Goal: Task Accomplishment & Management: Complete application form

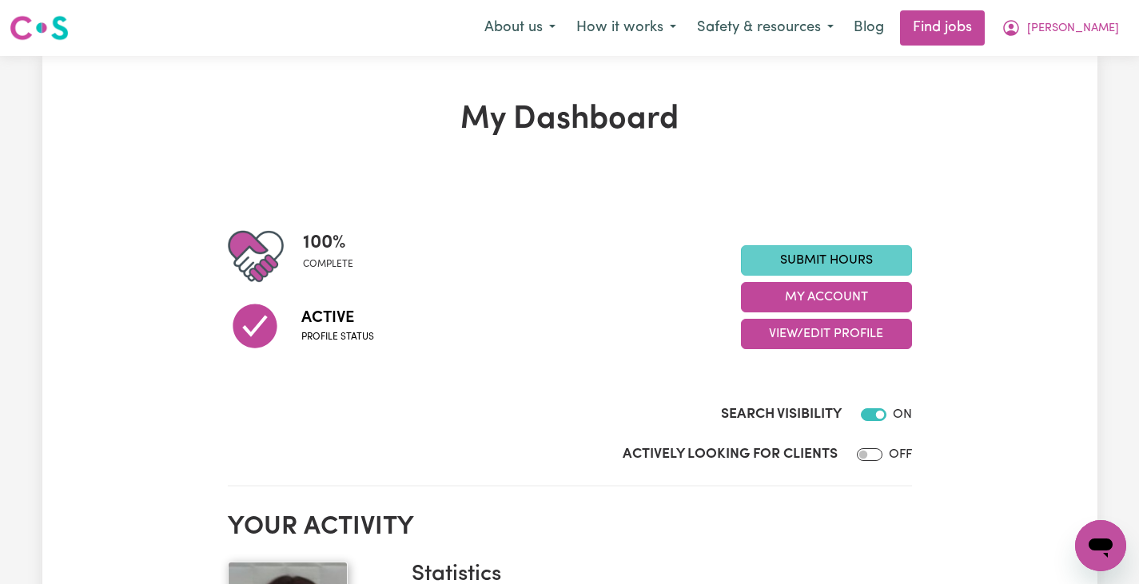
click at [789, 269] on link "Submit Hours" at bounding box center [826, 260] width 171 height 30
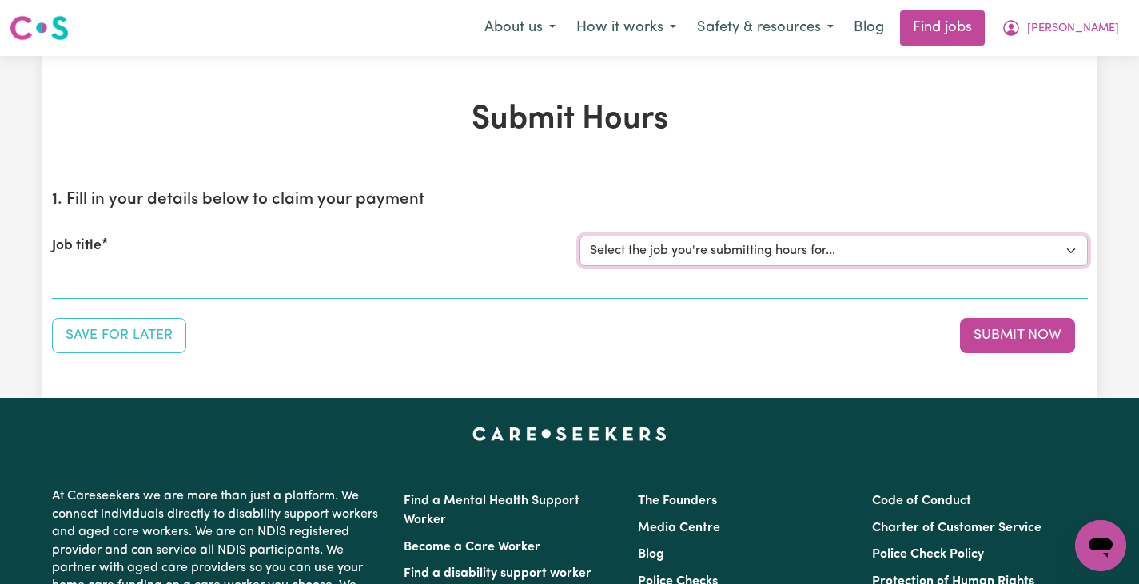
click at [775, 252] on select "Select the job you're submitting hours for... [[PERSON_NAME]] Support Worker Ne…" at bounding box center [833, 251] width 508 height 30
select select "14782"
click at [579, 236] on select "Select the job you're submitting hours for... [[PERSON_NAME]] Support Worker Ne…" at bounding box center [833, 251] width 508 height 30
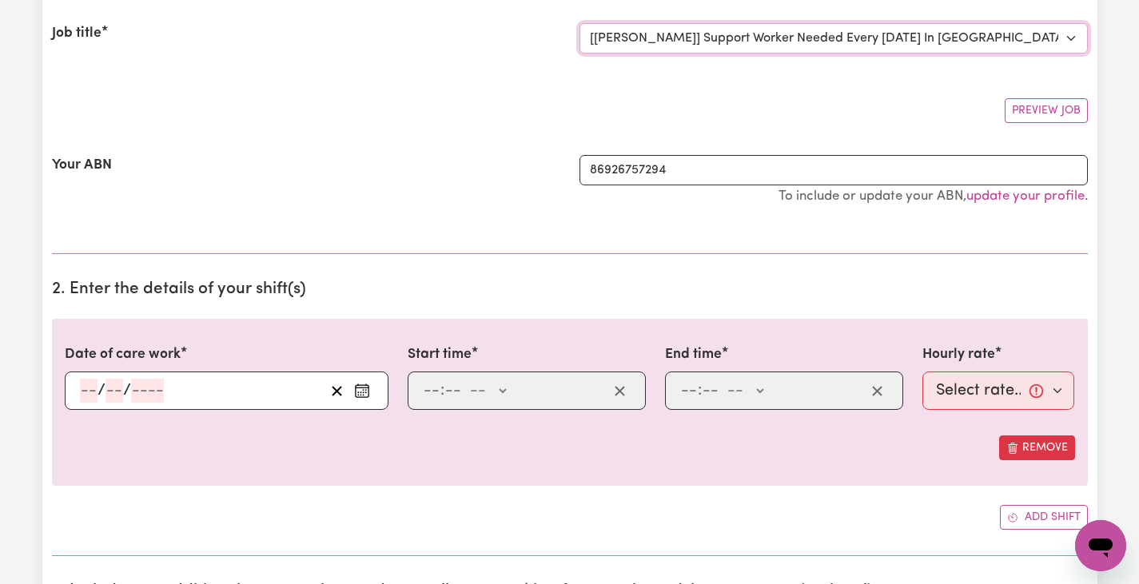
scroll to position [213, 0]
click at [361, 398] on button "Enter the date of care work" at bounding box center [362, 390] width 26 height 24
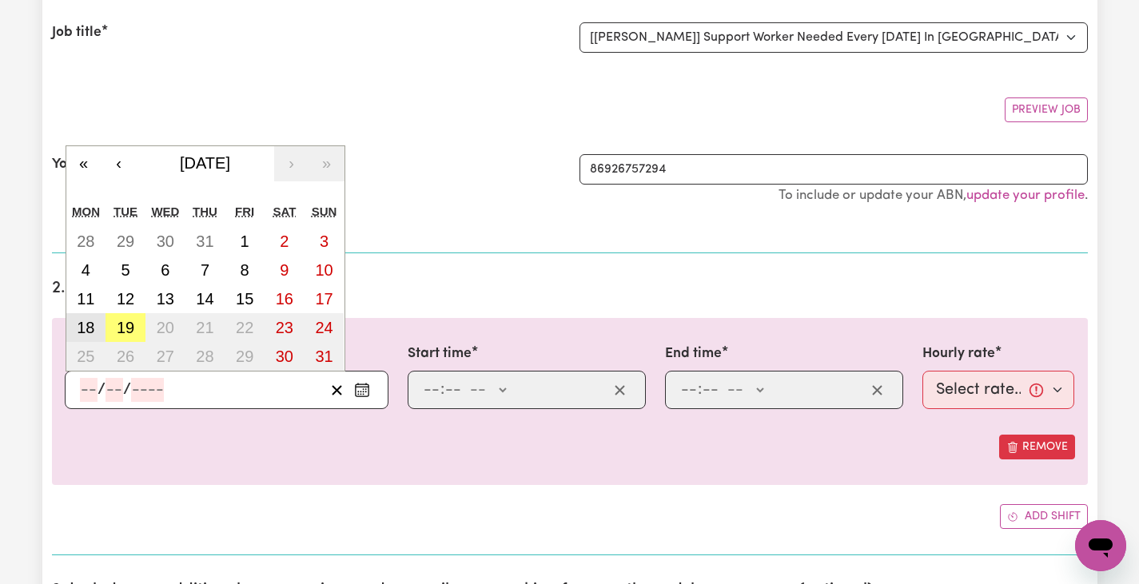
click at [80, 322] on abbr "18" at bounding box center [86, 328] width 18 height 18
type input "[DATE]"
type input "18"
type input "8"
type input "2025"
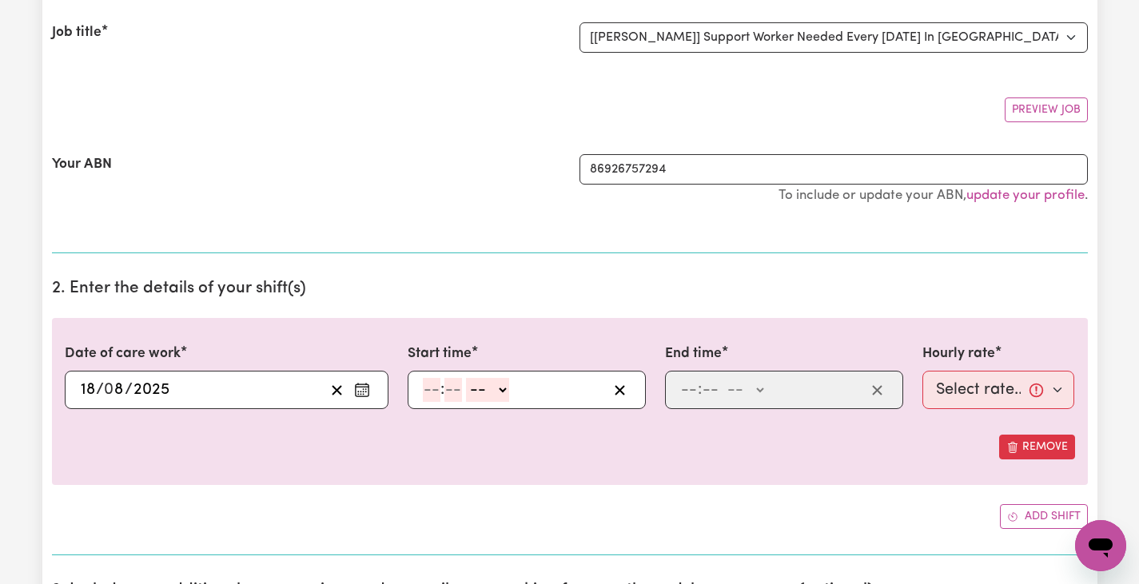
click at [426, 390] on input "number" at bounding box center [432, 390] width 18 height 24
type input "1"
click at [450, 387] on input "number" at bounding box center [446, 390] width 18 height 24
type input "30"
click at [472, 391] on select "-- AM PM" at bounding box center [482, 390] width 43 height 24
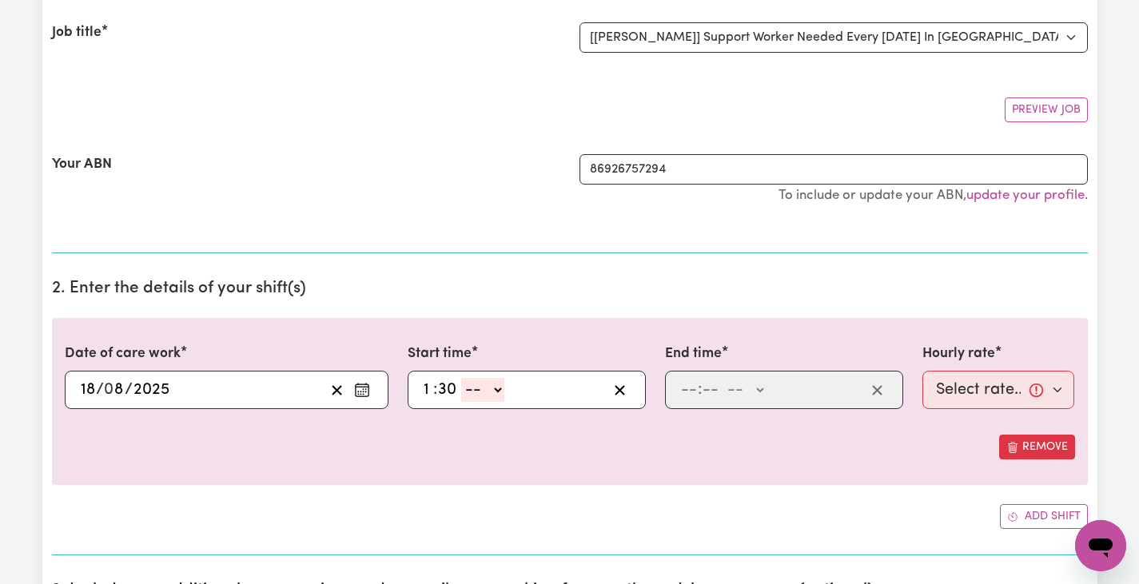
select select "pm"
click at [461, 378] on select "-- AM PM" at bounding box center [482, 390] width 43 height 24
type input "13:30"
click at [680, 380] on input "number" at bounding box center [689, 390] width 18 height 24
type input "5"
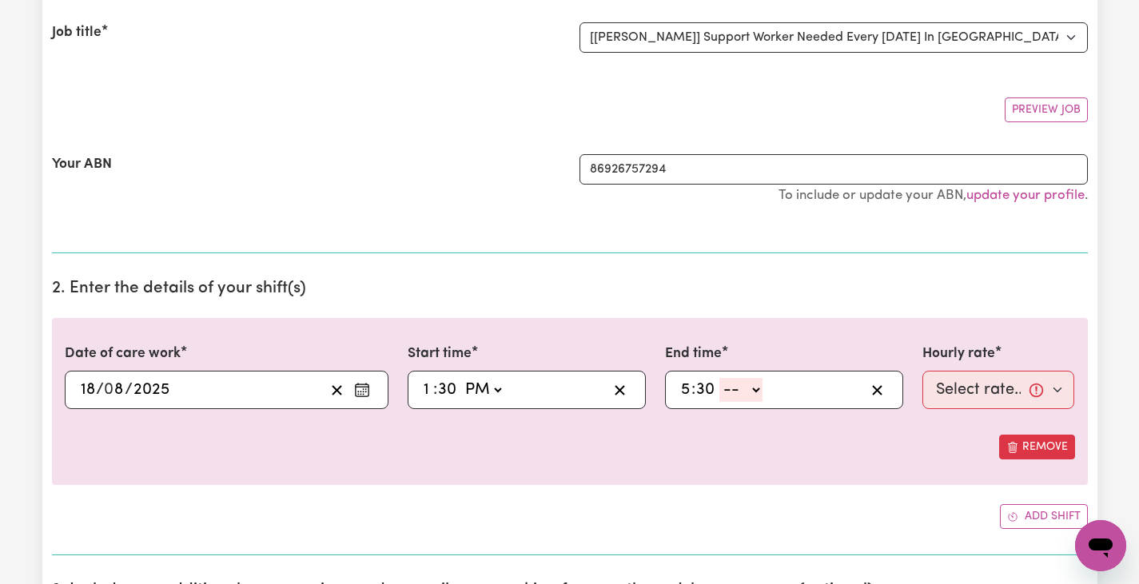
type input "30"
click at [734, 392] on select "-- AM PM" at bounding box center [740, 390] width 43 height 24
select select "pm"
click at [719, 378] on select "-- AM PM" at bounding box center [740, 390] width 43 height 24
type input "17:30"
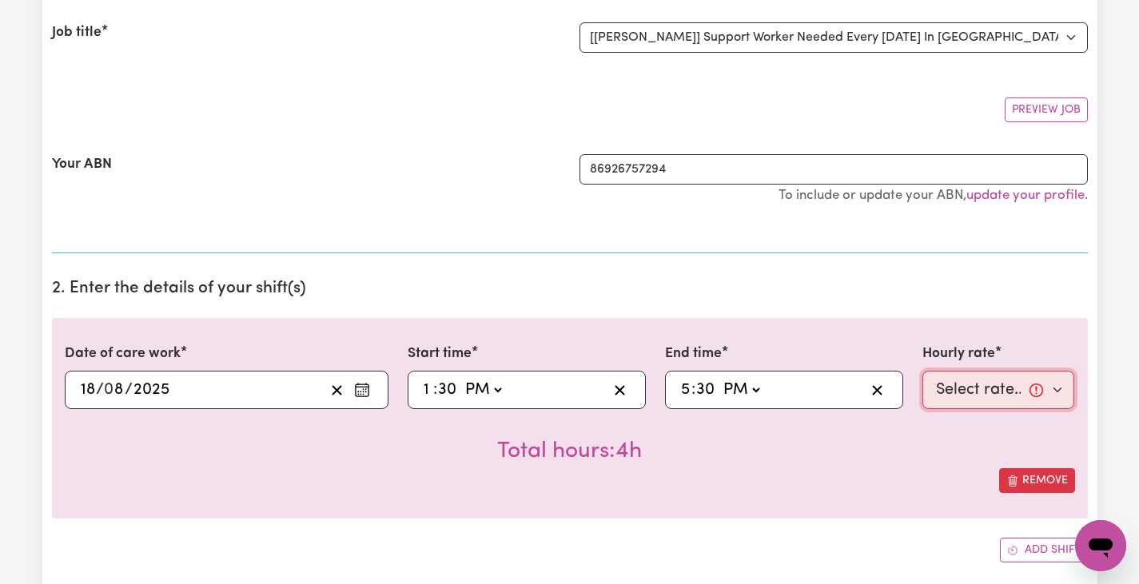
click at [949, 382] on select "Select rate... $60.00 (Weekday)" at bounding box center [998, 390] width 153 height 38
select select "60-Weekday"
click at [922, 371] on select "Select rate... $60.00 (Weekday)" at bounding box center [998, 390] width 153 height 38
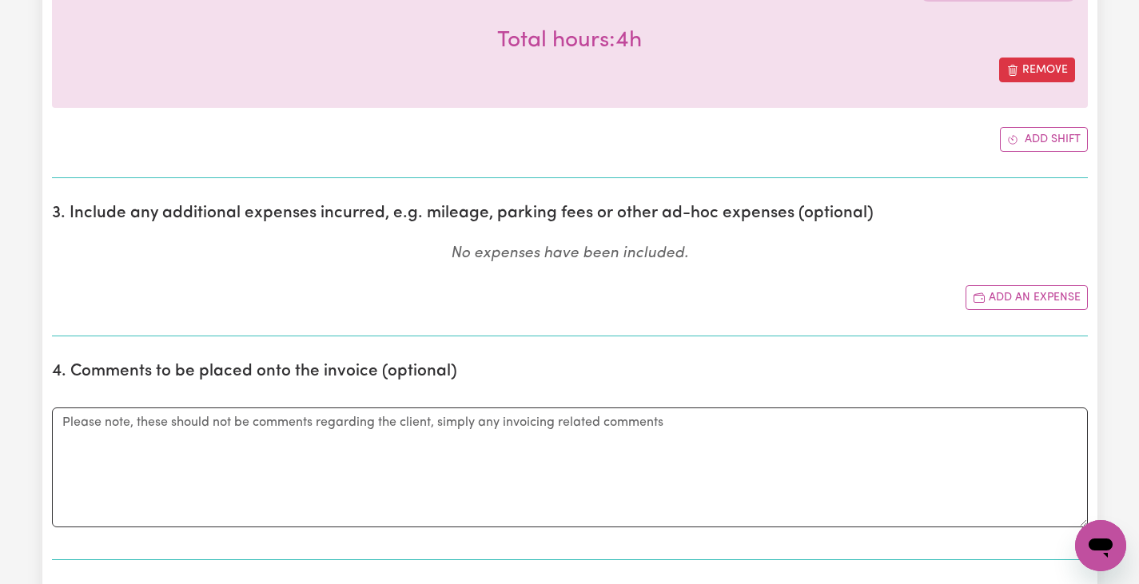
scroll to position [629, 0]
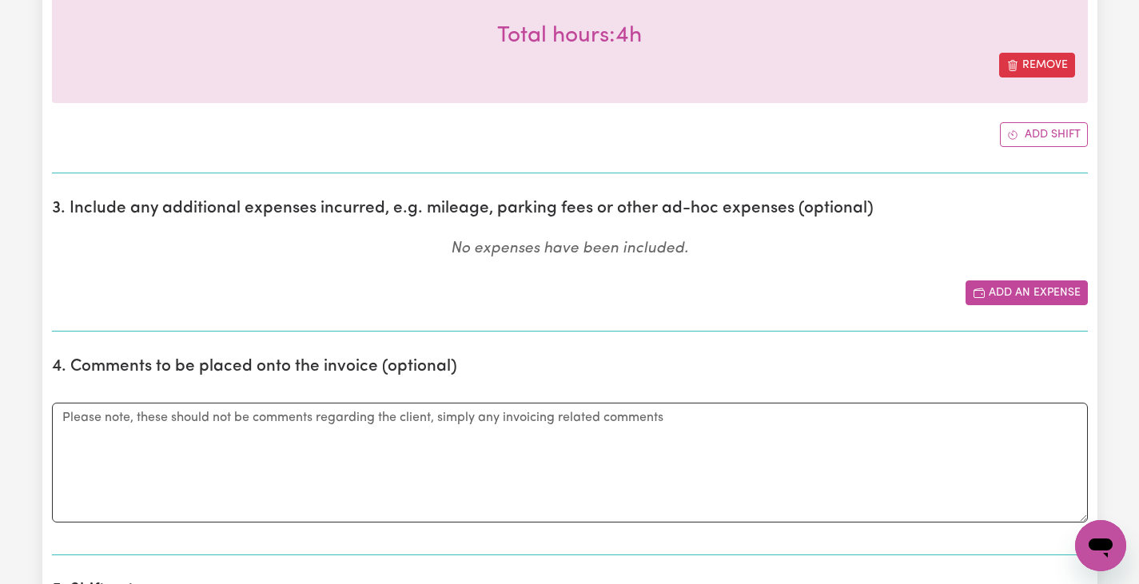
click at [1041, 289] on button "Add an expense" at bounding box center [1026, 293] width 122 height 25
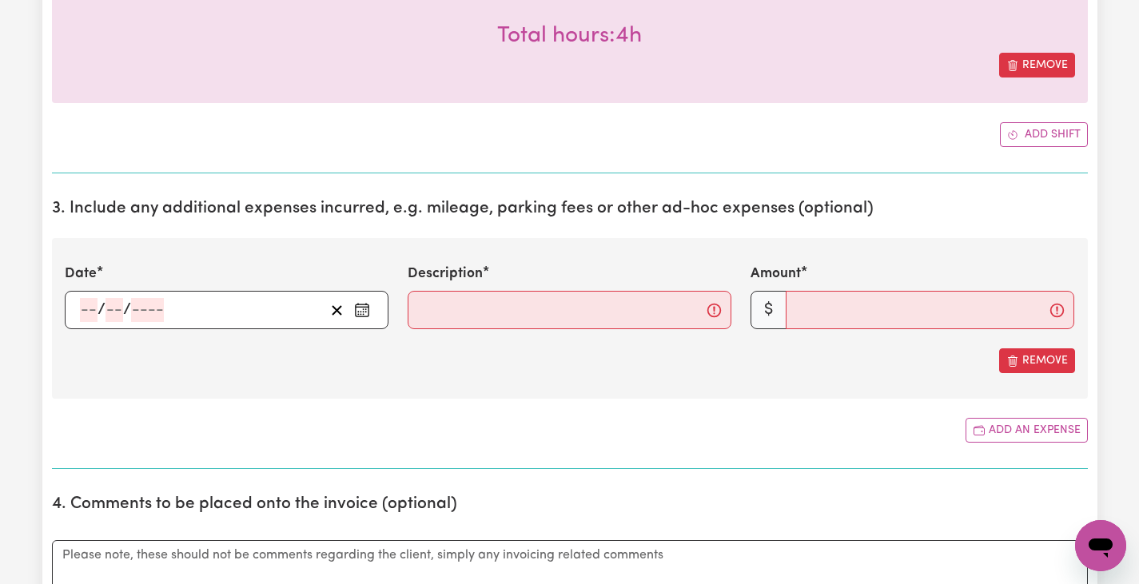
click at [356, 312] on rect "Enter the date of expense" at bounding box center [362, 311] width 13 height 12
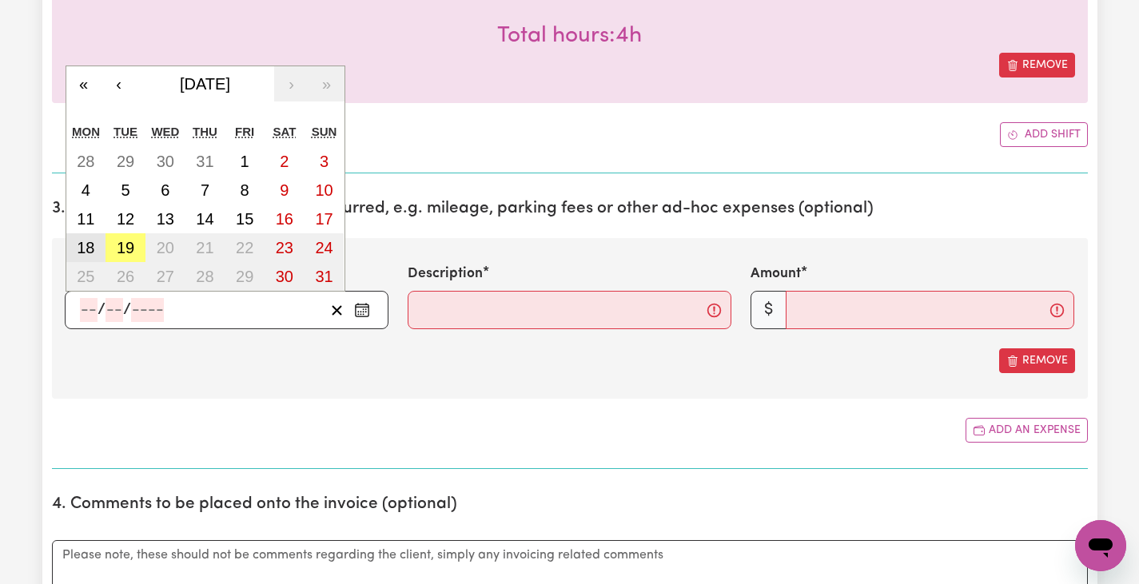
click at [89, 249] on abbr "18" at bounding box center [86, 248] width 18 height 18
type input "[DATE]"
type input "18"
type input "8"
type input "2025"
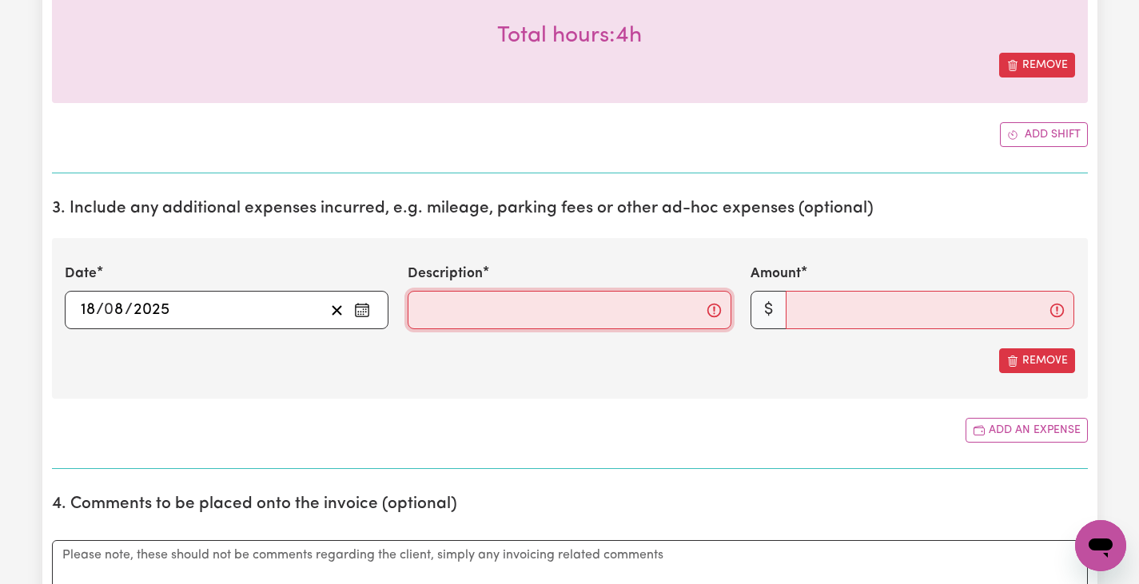
click at [543, 307] on input "Description" at bounding box center [570, 310] width 324 height 38
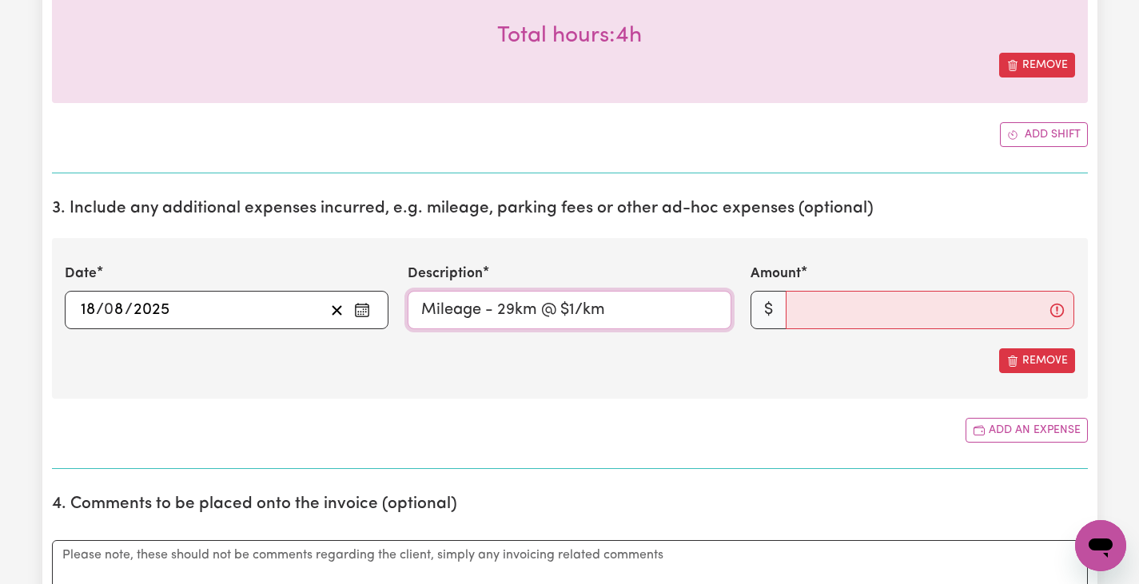
type input "Mileage - 29km @ $1/km"
click at [802, 309] on input "Amount" at bounding box center [930, 310] width 289 height 38
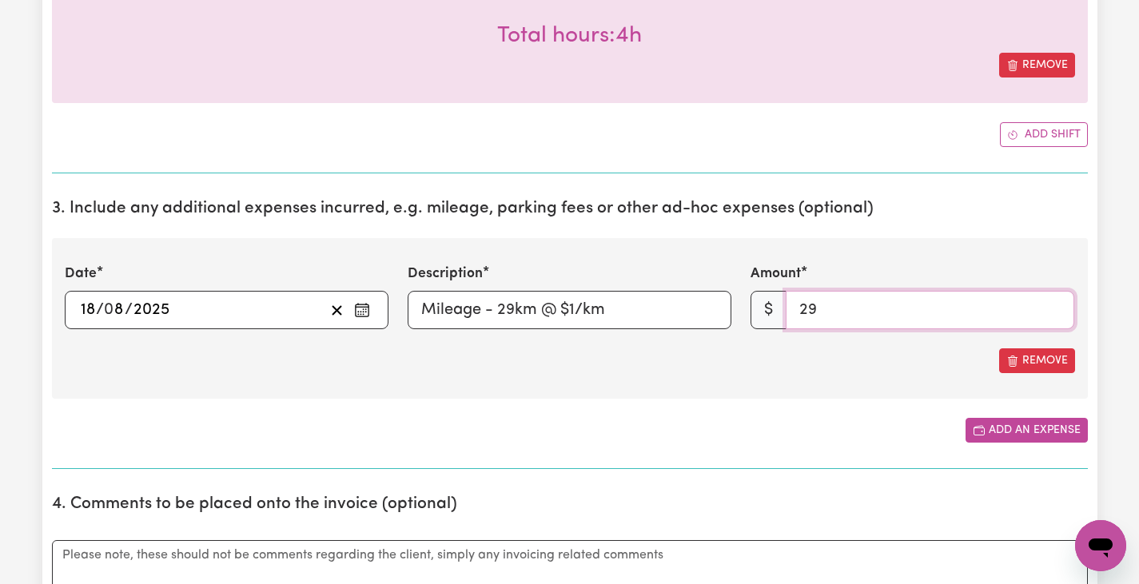
type input "29"
click at [1034, 433] on button "Add an expense" at bounding box center [1026, 430] width 122 height 25
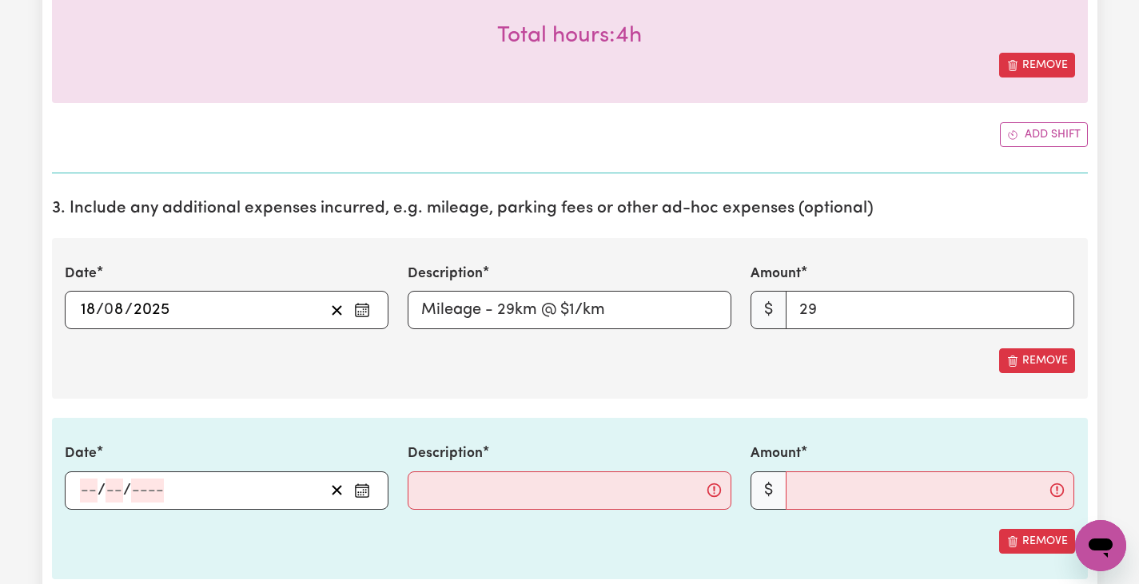
click at [363, 490] on circle "Enter the date of expense" at bounding box center [363, 490] width 2 height 2
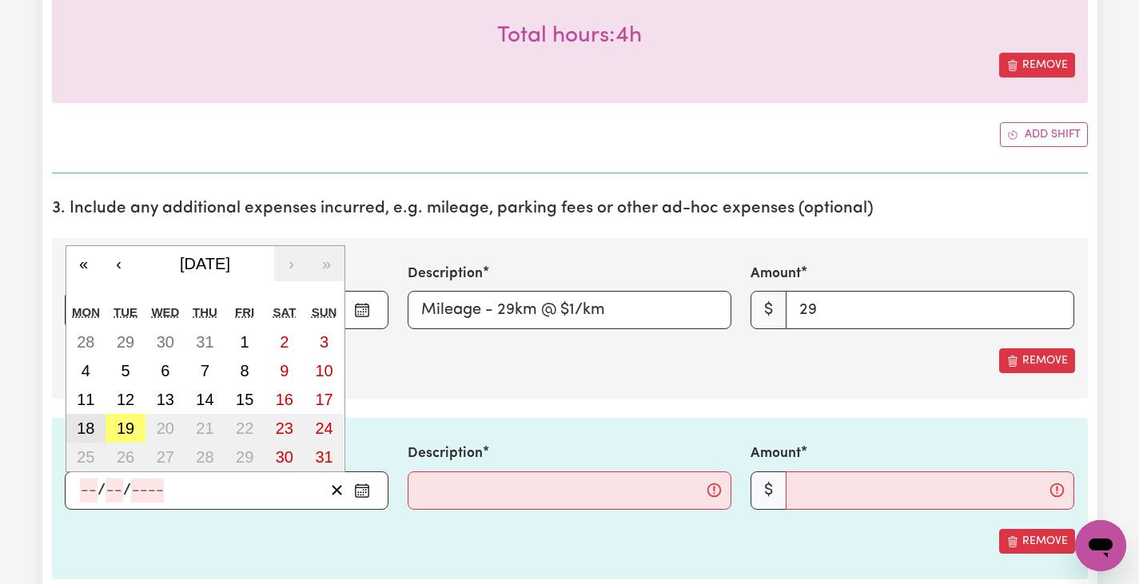
click at [93, 425] on abbr "18" at bounding box center [86, 429] width 18 height 18
type input "[DATE]"
type input "18"
type input "8"
type input "2025"
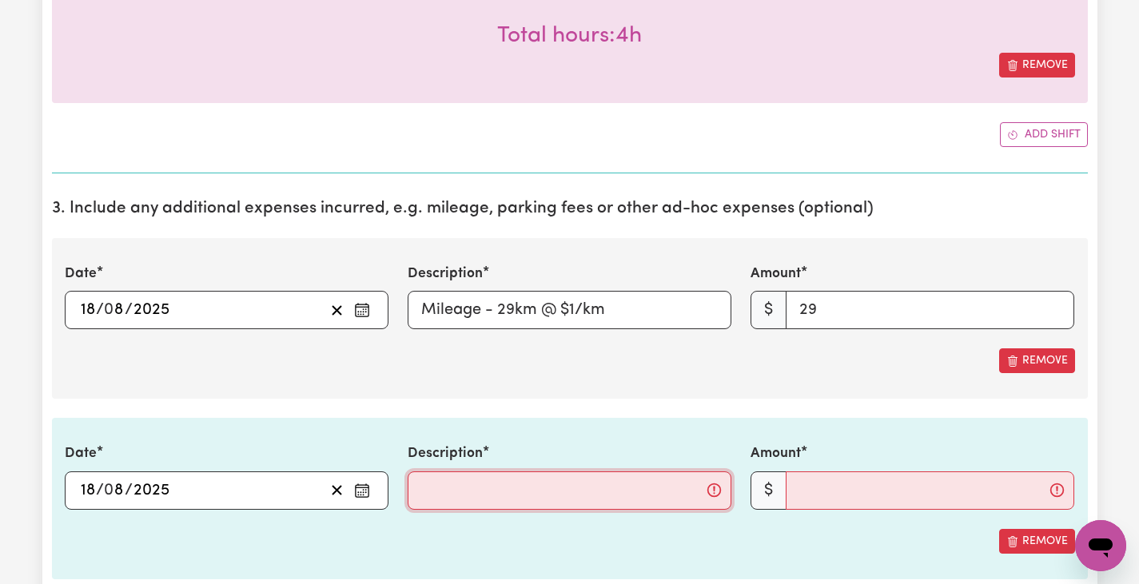
click at [452, 484] on input "Description" at bounding box center [570, 491] width 324 height 38
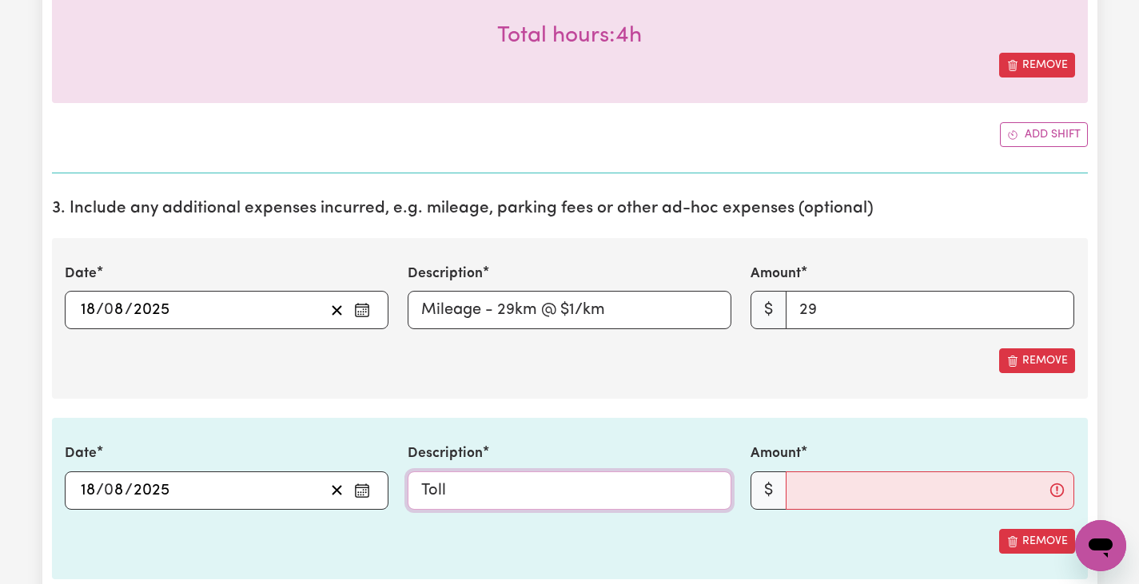
type input "Toll"
click at [826, 484] on input "Amount" at bounding box center [930, 491] width 289 height 38
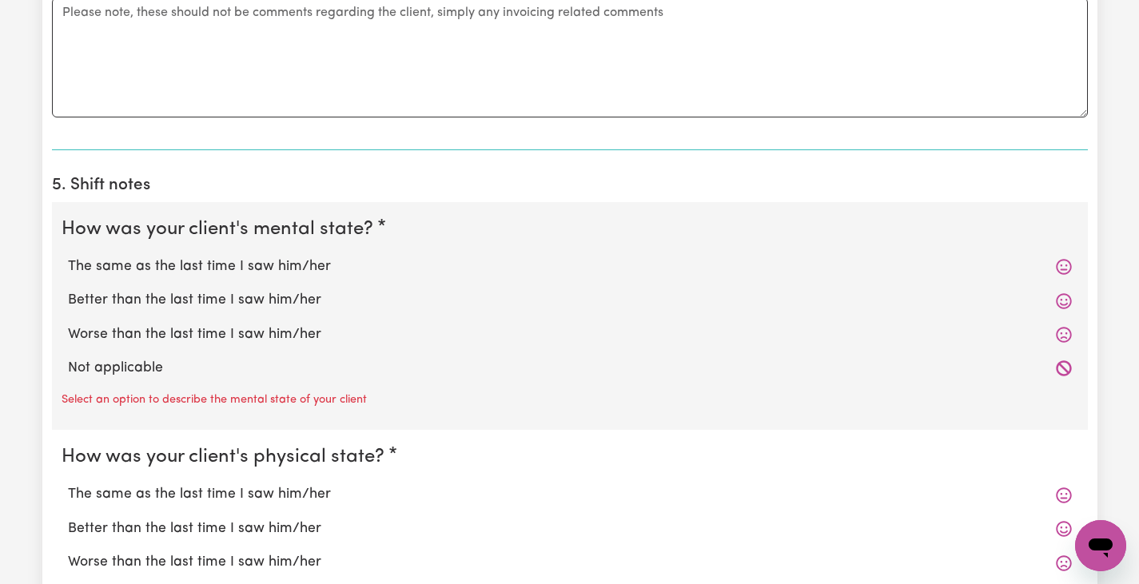
scroll to position [1366, 0]
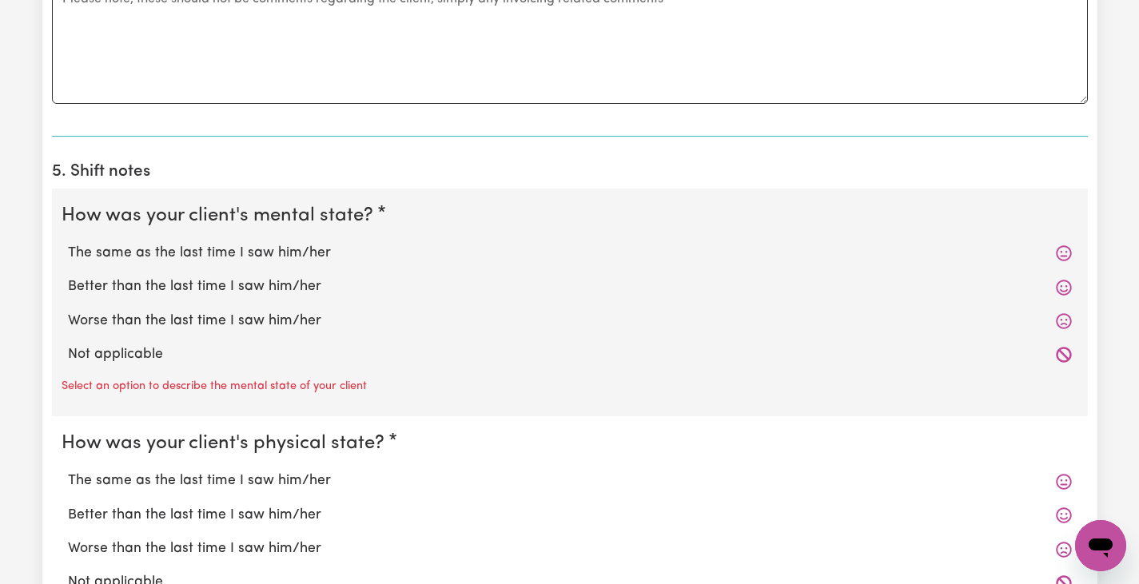
type input "4.41"
click at [245, 249] on label "The same as the last time I saw him/her" at bounding box center [570, 253] width 1004 height 21
click at [68, 243] on input "The same as the last time I saw him/her" at bounding box center [67, 242] width 1 height 1
radio input "true"
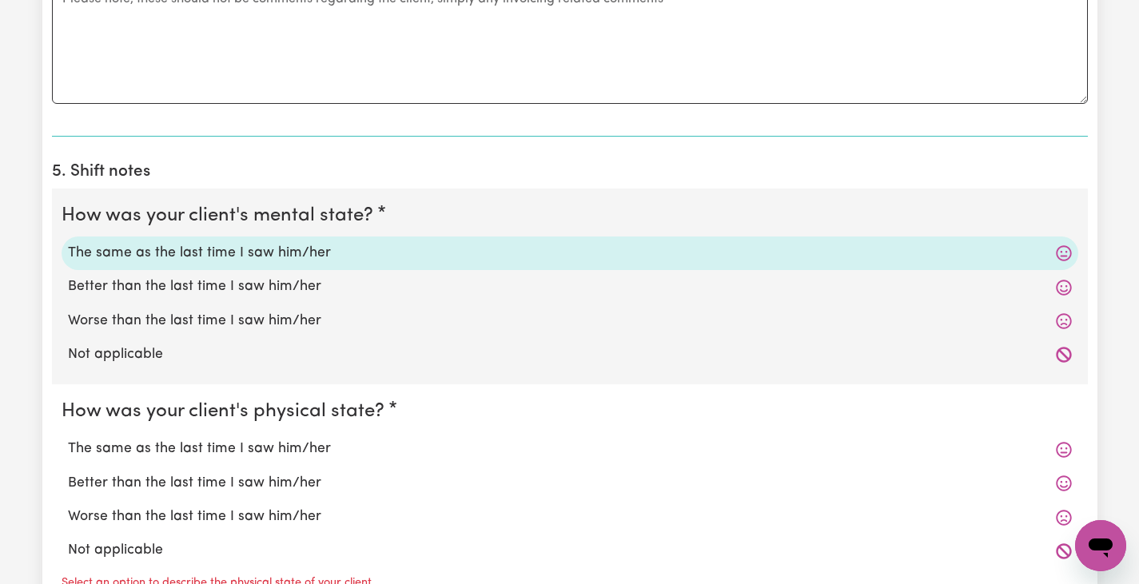
click at [243, 454] on label "The same as the last time I saw him/her" at bounding box center [570, 449] width 1004 height 21
click at [68, 439] on input "The same as the last time I saw him/her" at bounding box center [67, 438] width 1 height 1
radio input "true"
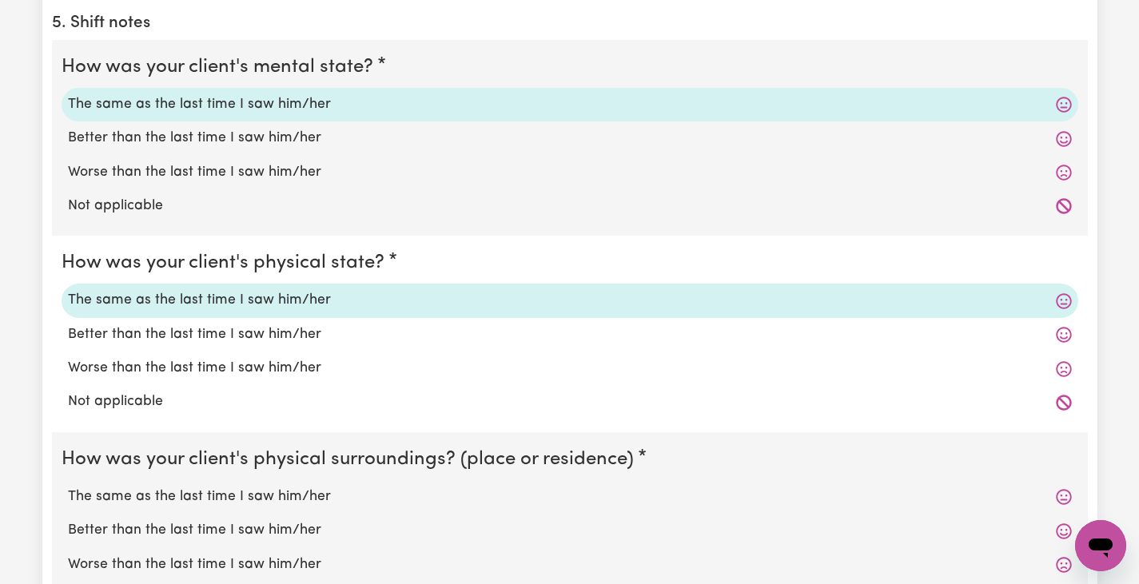
scroll to position [1542, 0]
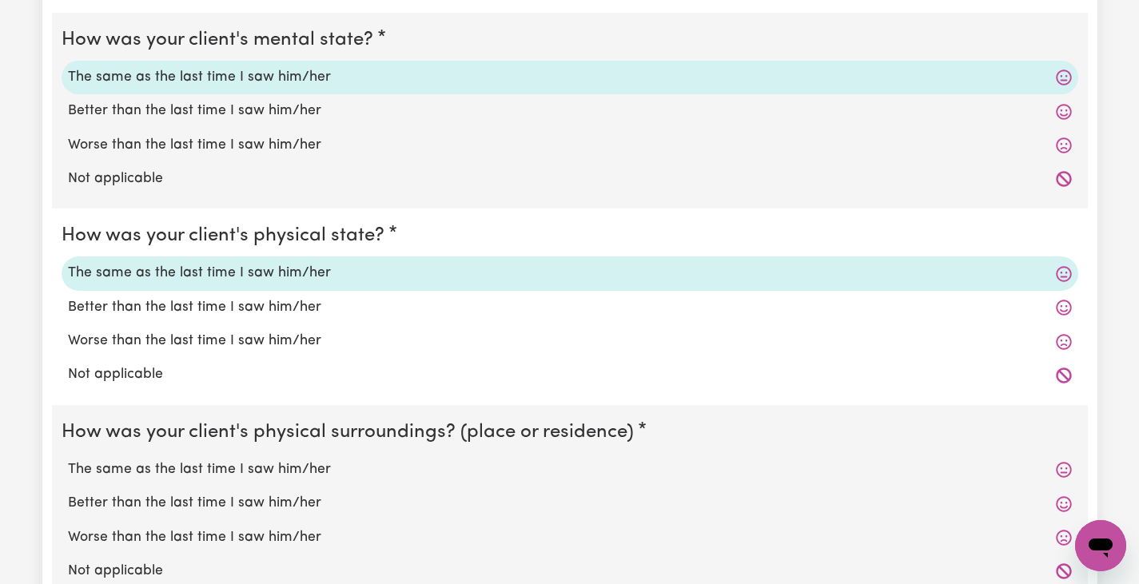
click at [245, 471] on label "The same as the last time I saw him/her" at bounding box center [570, 470] width 1004 height 21
click at [68, 460] on input "The same as the last time I saw him/her" at bounding box center [67, 459] width 1 height 1
radio input "true"
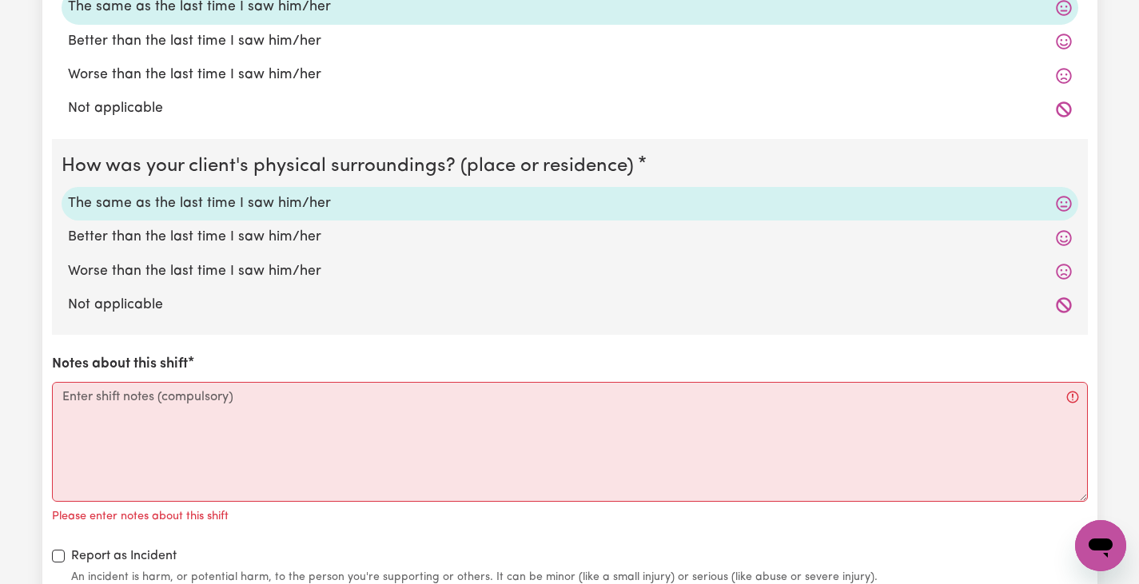
scroll to position [1813, 0]
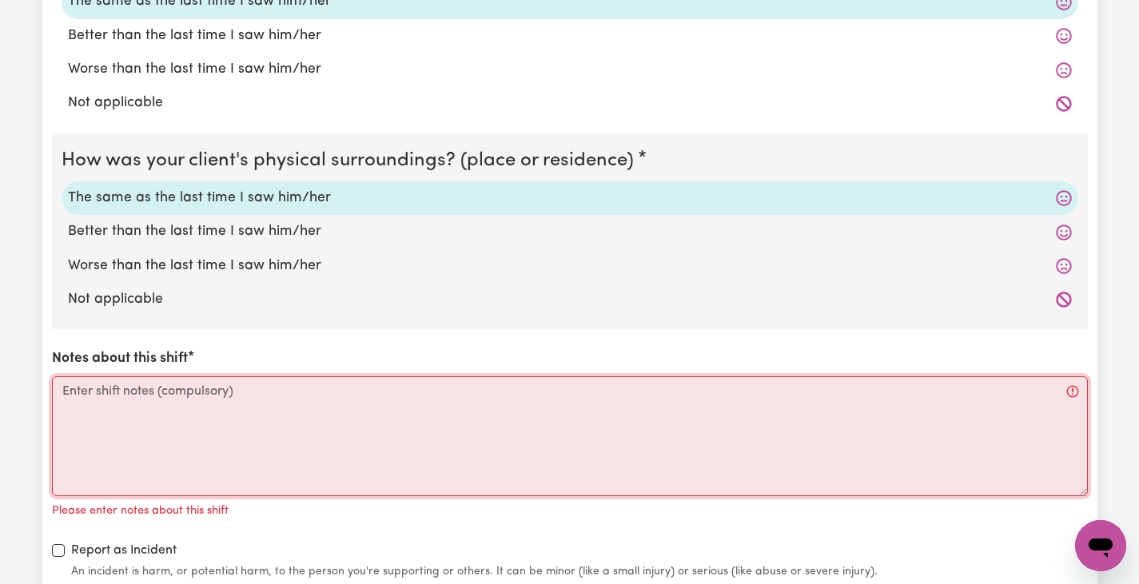
click at [245, 471] on textarea "Notes about this shift" at bounding box center [570, 436] width 1036 height 120
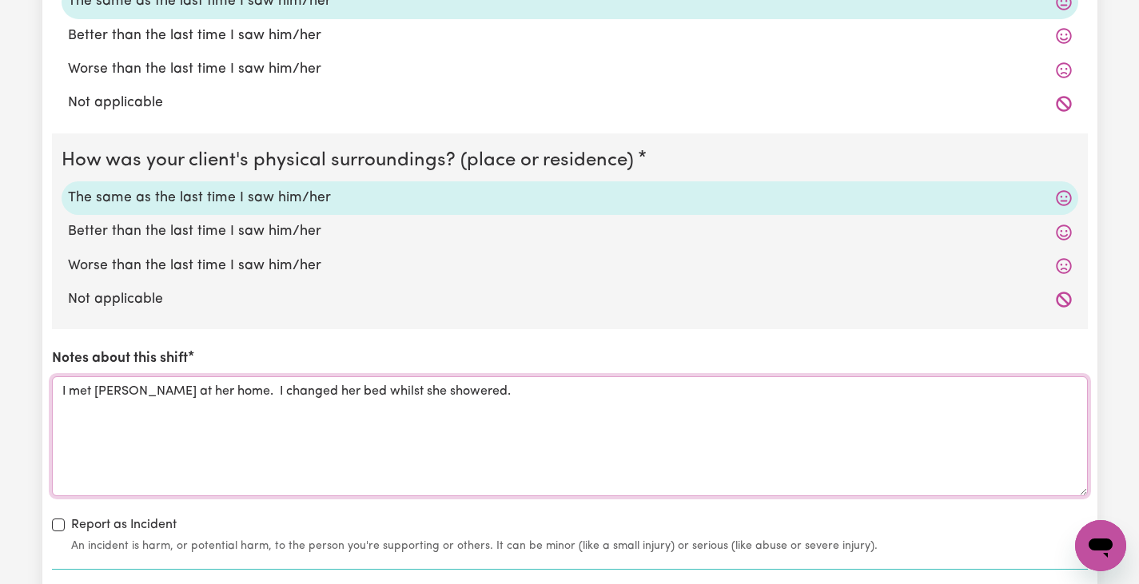
click at [223, 392] on textarea "I met [PERSON_NAME] at her home. I changed her bed whilst she showered." at bounding box center [570, 436] width 1036 height 120
click at [487, 392] on textarea "I met [PERSON_NAME] at her home, I changed her bed whilst she showered." at bounding box center [570, 436] width 1036 height 120
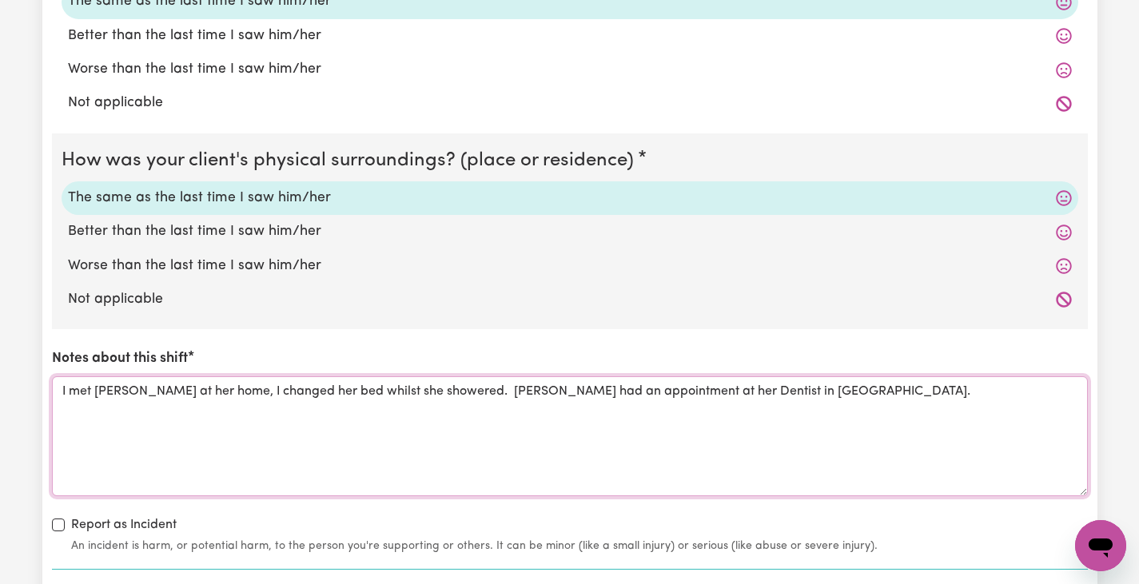
click at [466, 396] on textarea "I met [PERSON_NAME] at her home, I changed her bed whilst she showered. [PERSON…" at bounding box center [570, 436] width 1036 height 120
click at [564, 392] on textarea "I met [PERSON_NAME] at her home, I changed her bed whilst she showered. I drove…" at bounding box center [570, 436] width 1036 height 120
click at [577, 397] on textarea "I met [PERSON_NAME] at her home, I changed her bed whilst she showered. I drove…" at bounding box center [570, 436] width 1036 height 120
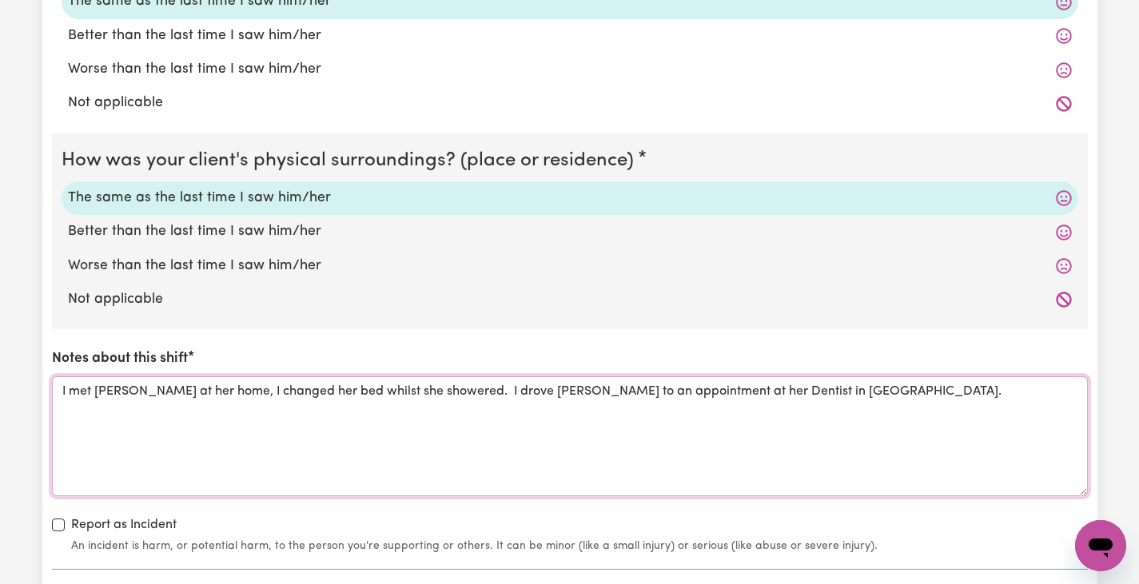
click at [856, 389] on textarea "I met [PERSON_NAME] at her home, I changed her bed whilst she showered. I drove…" at bounding box center [570, 436] width 1036 height 120
click at [835, 397] on textarea "I met [PERSON_NAME] at her home, I changed her bed whilst she showered. I drove…" at bounding box center [570, 436] width 1036 height 120
click at [965, 397] on textarea "I met [PERSON_NAME] at her home, I changed her bed whilst she showered. I drove…" at bounding box center [570, 436] width 1036 height 120
click at [226, 391] on textarea "I met [PERSON_NAME] at her home, I changed her bed whilst she showered. I drove…" at bounding box center [570, 436] width 1036 height 120
click at [208, 413] on textarea "I met [PERSON_NAME] at her home and changed her bed whilst she showered. I drov…" at bounding box center [570, 436] width 1036 height 120
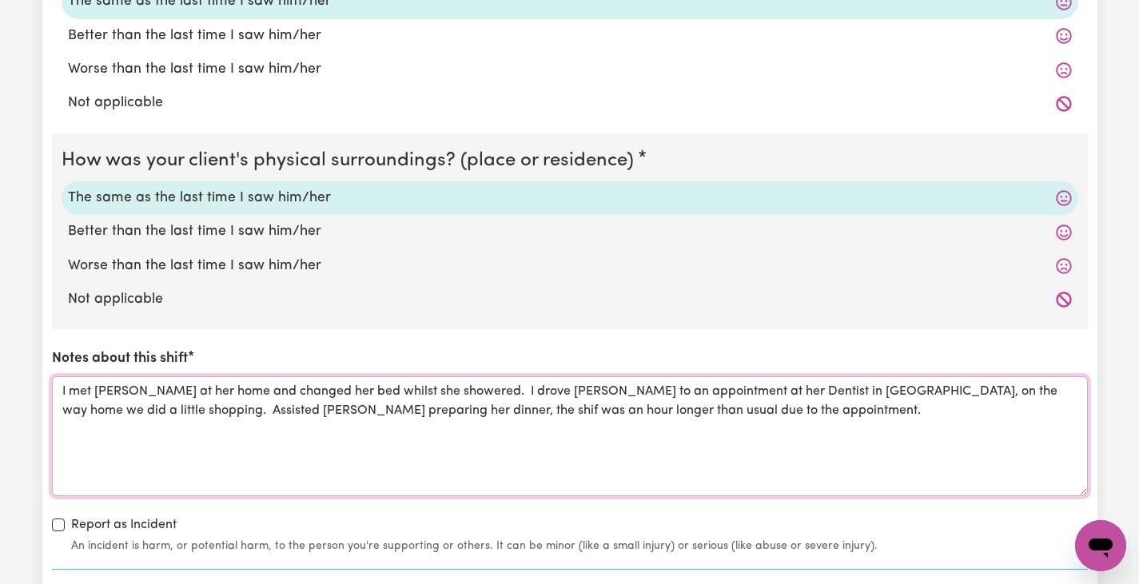
click at [396, 414] on textarea "I met [PERSON_NAME] at her home and changed her bed whilst she showered. I drov…" at bounding box center [570, 436] width 1036 height 120
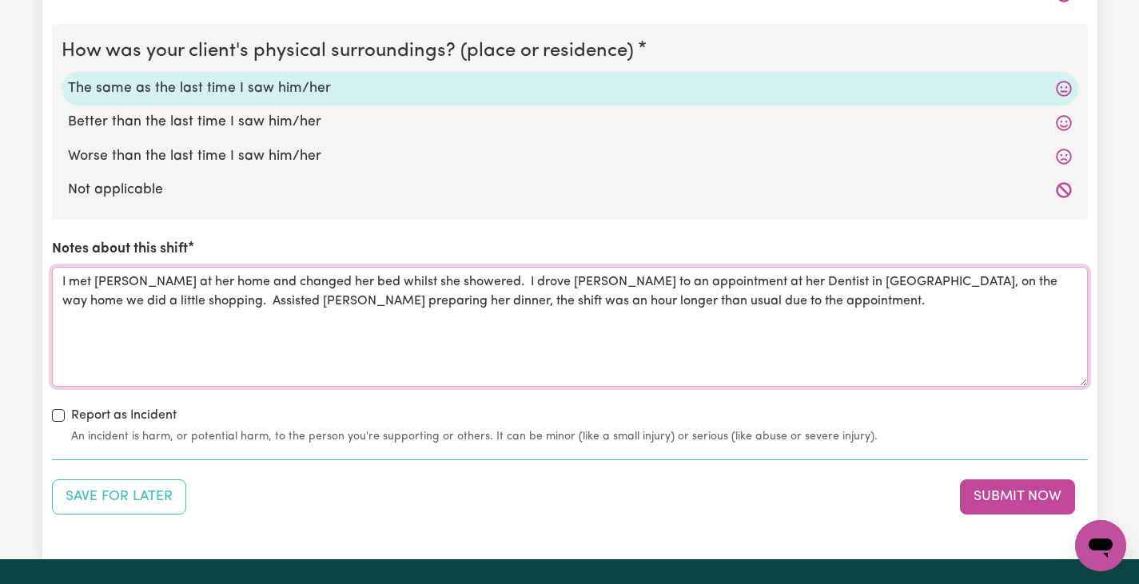
scroll to position [1929, 0]
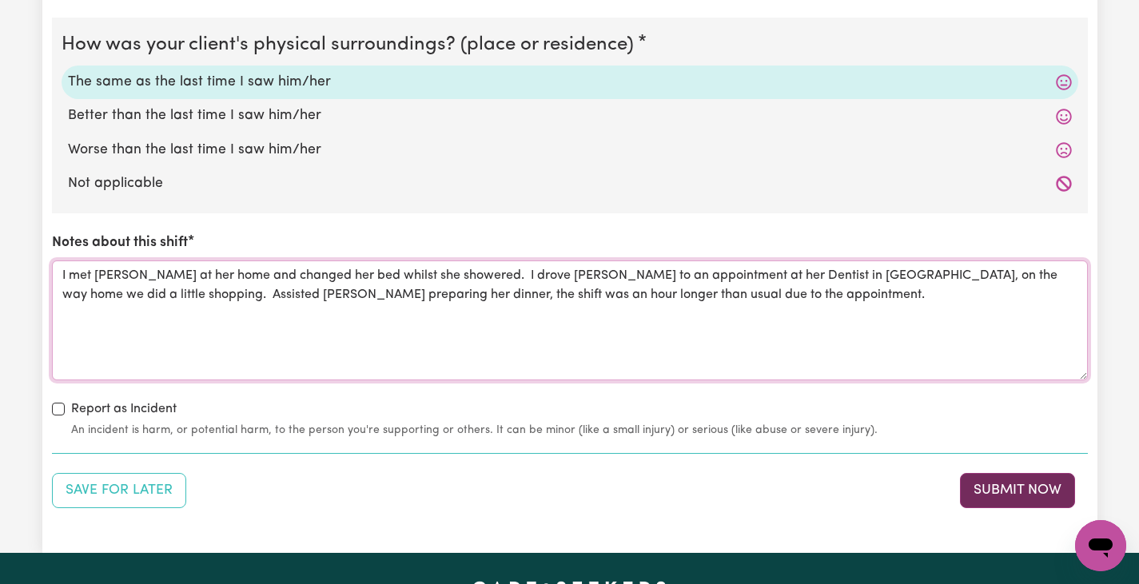
type textarea "I met [PERSON_NAME] at her home and changed her bed whilst she showered. I drov…"
click at [1023, 494] on button "Submit Now" at bounding box center [1017, 490] width 115 height 35
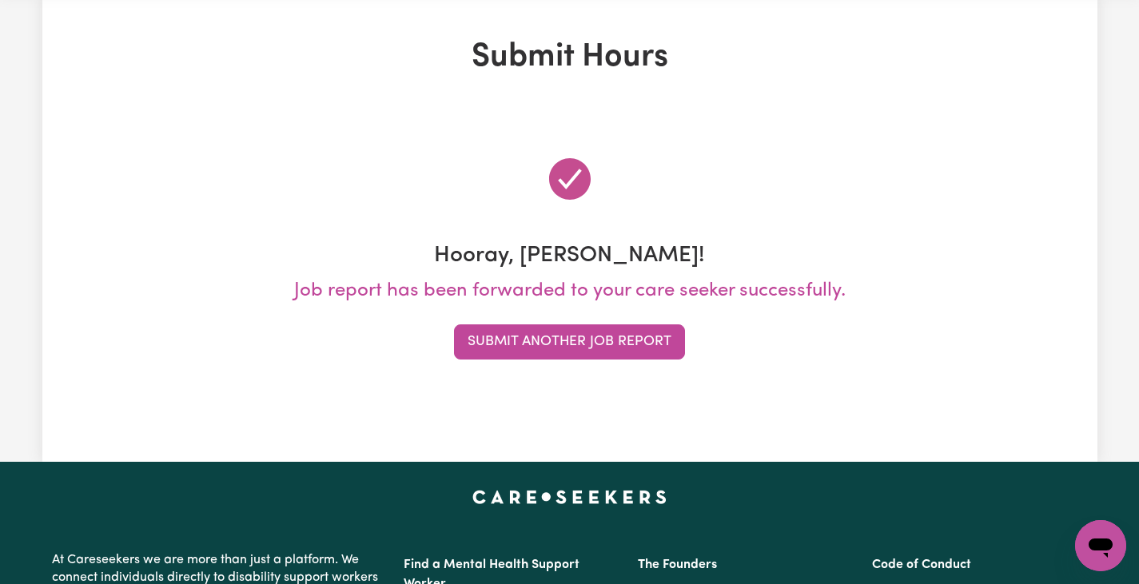
scroll to position [0, 0]
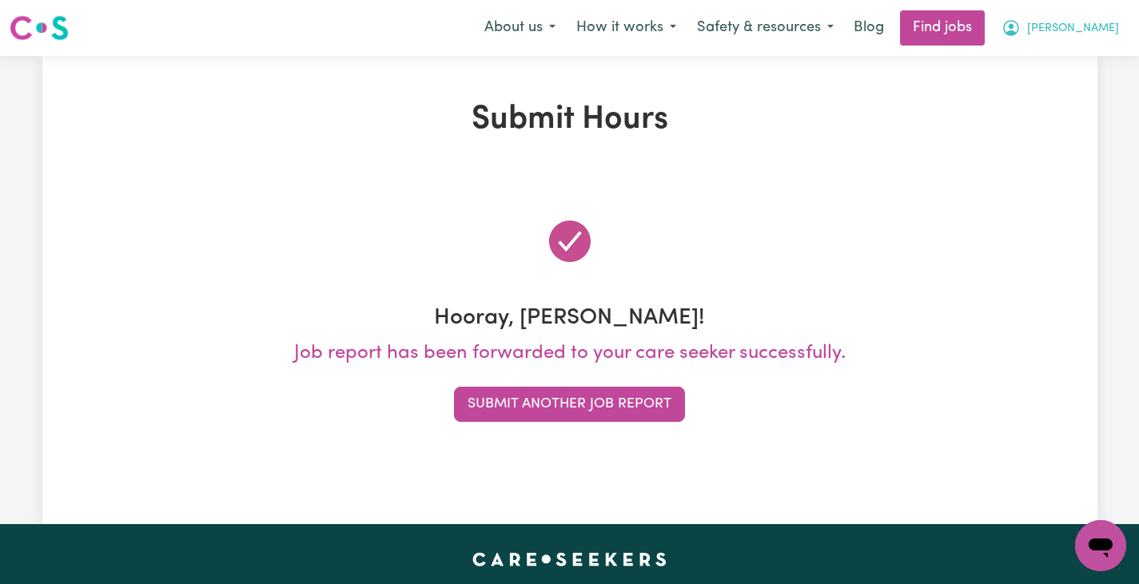
click at [1115, 29] on button "[PERSON_NAME]" at bounding box center [1060, 28] width 138 height 34
click at [1082, 96] on link "My Dashboard" at bounding box center [1065, 92] width 126 height 30
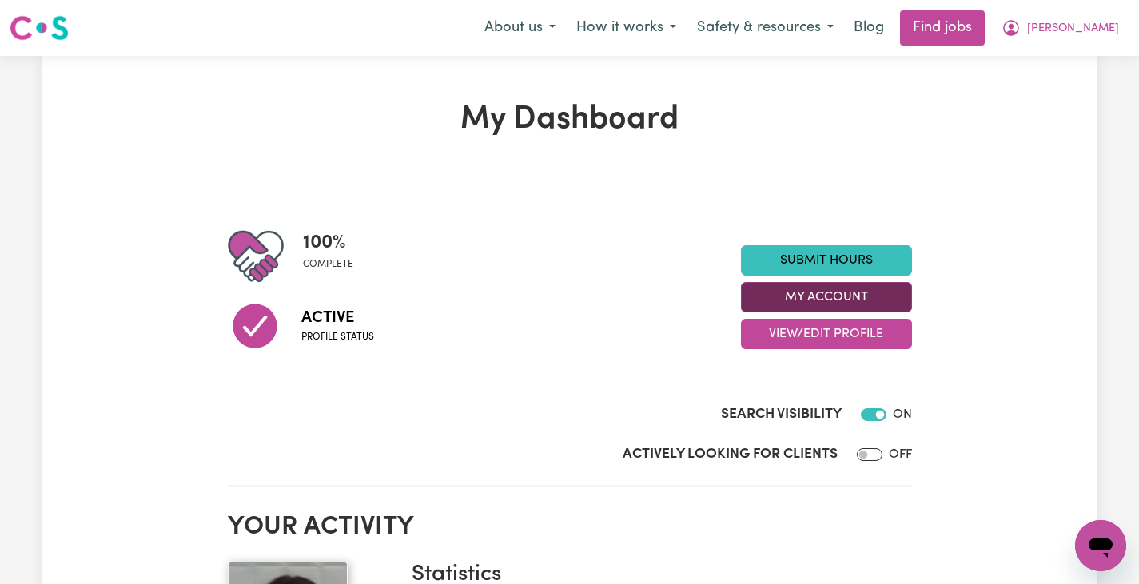
click at [884, 303] on button "My Account" at bounding box center [826, 297] width 171 height 30
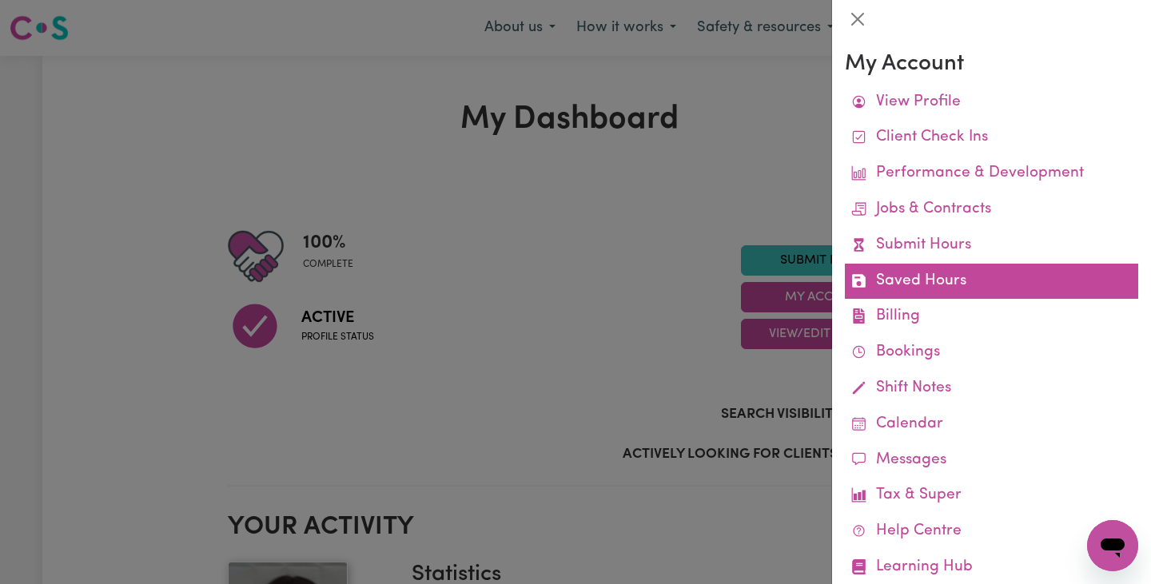
click at [906, 280] on link "Saved Hours" at bounding box center [991, 282] width 293 height 36
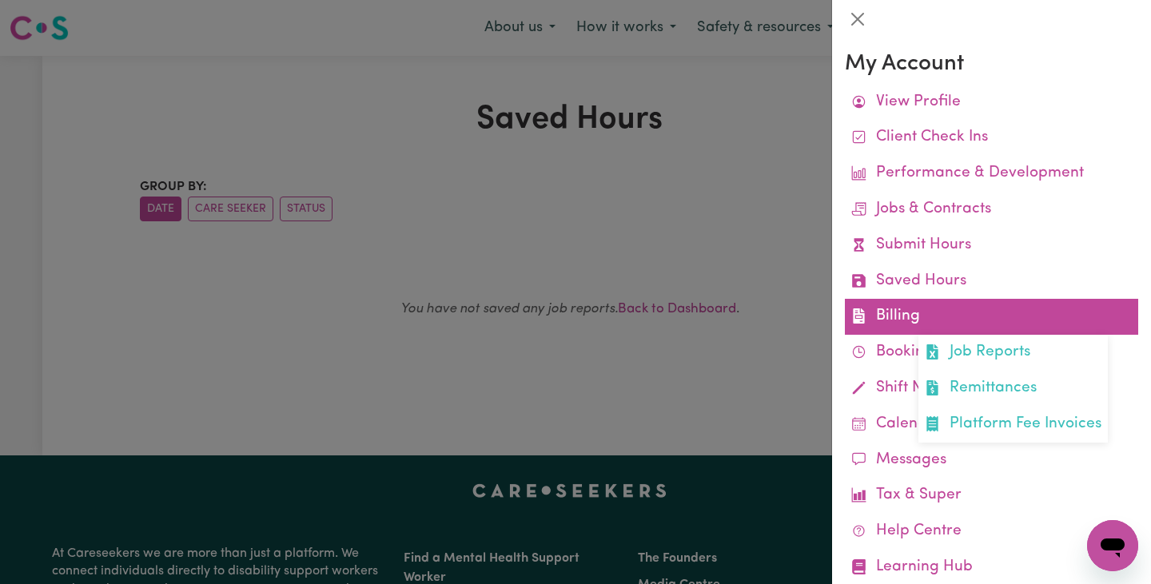
click at [895, 310] on link "Billing Job Reports Remittances Platform Fee Invoices" at bounding box center [991, 317] width 293 height 36
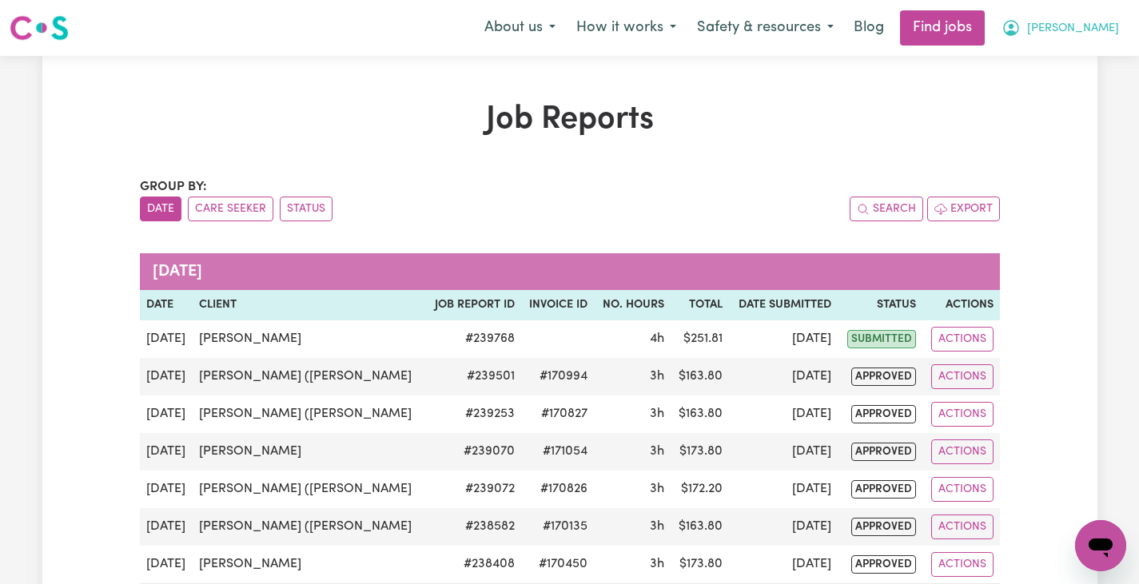
click at [1103, 33] on span "[PERSON_NAME]" at bounding box center [1073, 29] width 92 height 18
click at [1074, 66] on link "My Account" at bounding box center [1065, 62] width 126 height 30
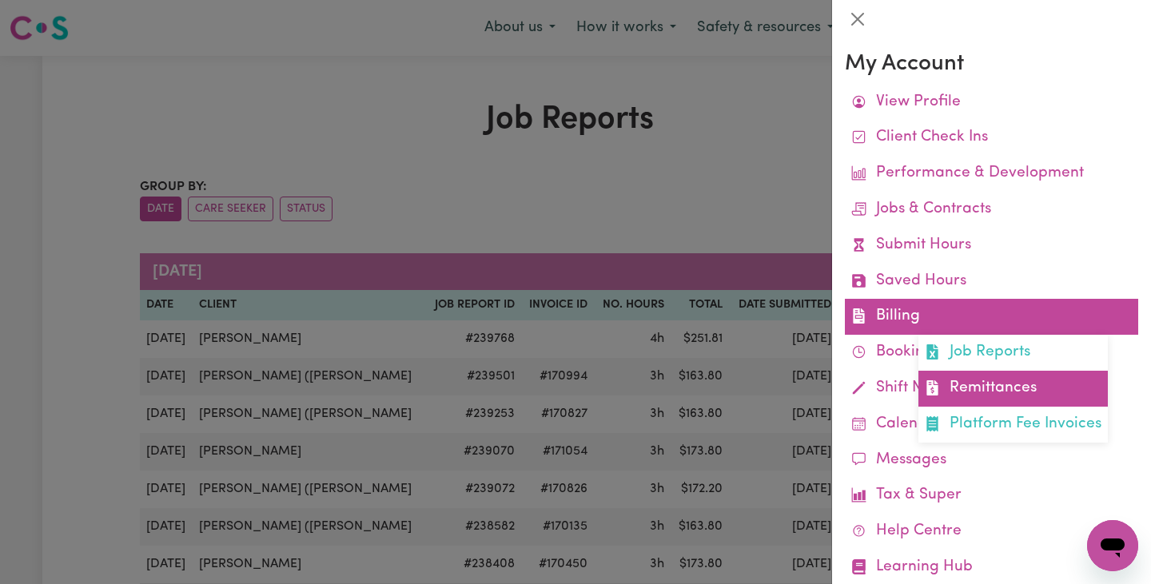
click at [960, 396] on link "Remittances" at bounding box center [1012, 389] width 189 height 36
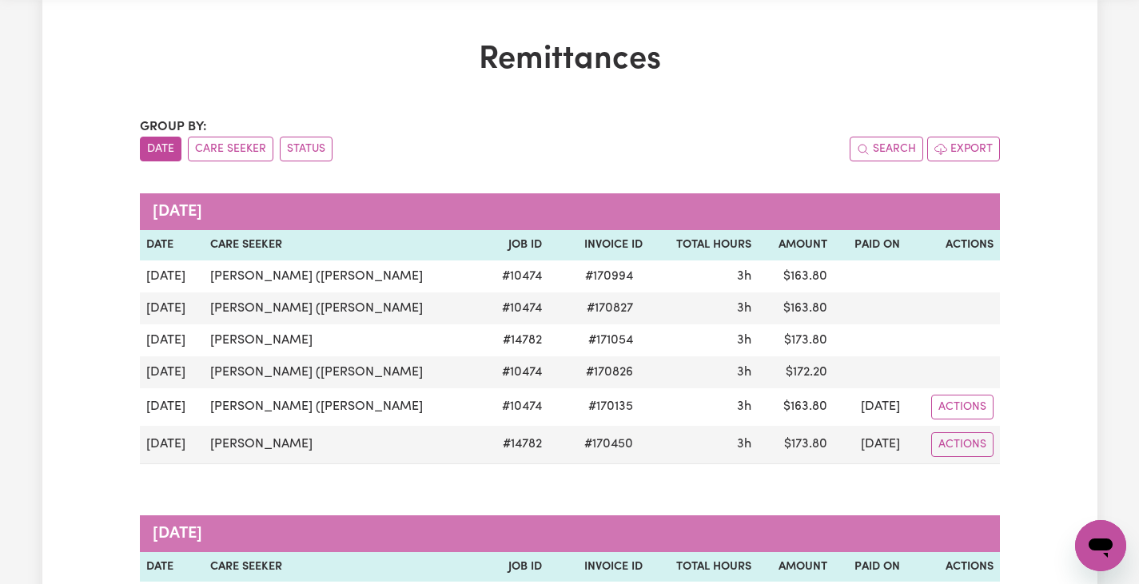
scroll to position [48, 0]
